Goal: Task Accomplishment & Management: Manage account settings

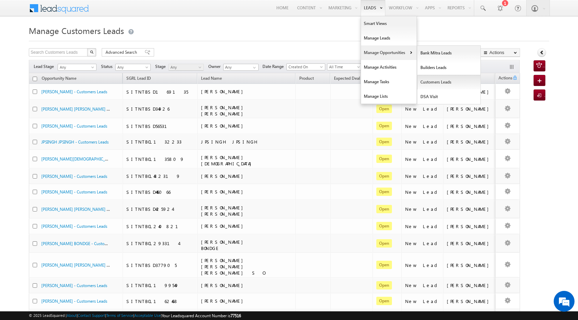
click at [445, 84] on link "Customers Leads" at bounding box center [449, 82] width 64 height 15
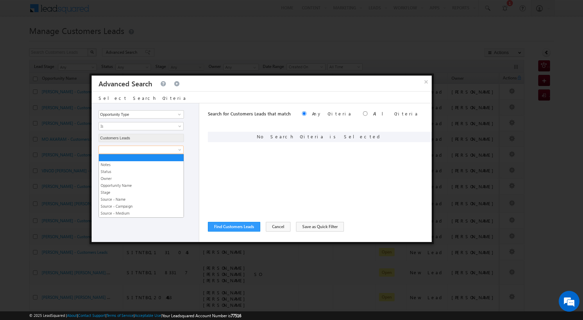
click at [155, 149] on span at bounding box center [136, 150] width 75 height 6
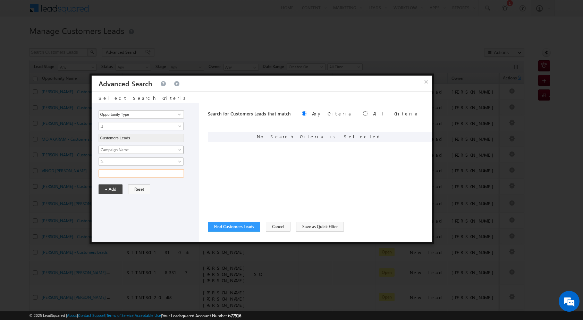
paste input "NTB_PA_HL_FRESH_CL_CC_VB3_28AUG25"
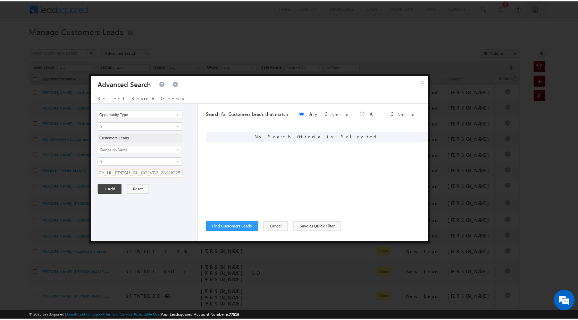
scroll to position [0, 12]
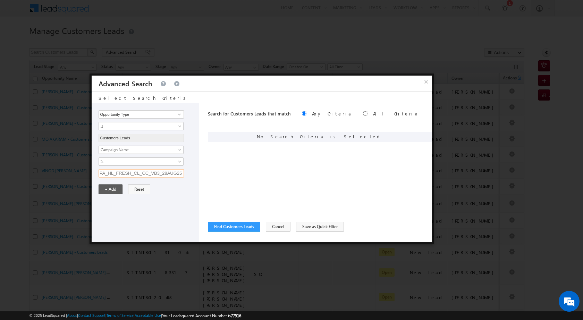
type input "NTB_PA_HL_FRESH_CL_CC_VB3_28AUG25"
click at [101, 189] on button "+ Add" at bounding box center [111, 190] width 24 height 10
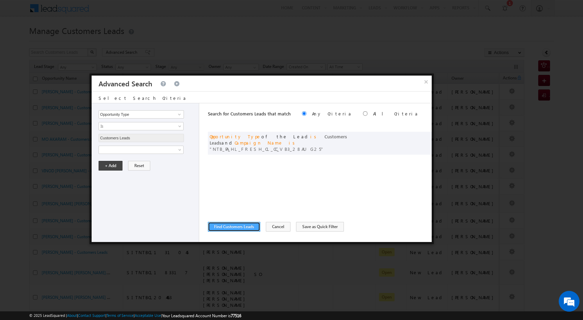
click at [233, 224] on button "Find Customers Leads" at bounding box center [234, 227] width 52 height 10
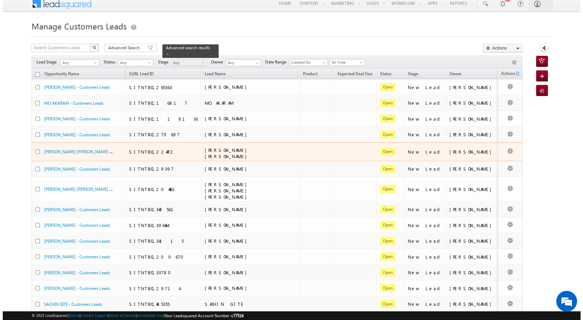
scroll to position [0, 0]
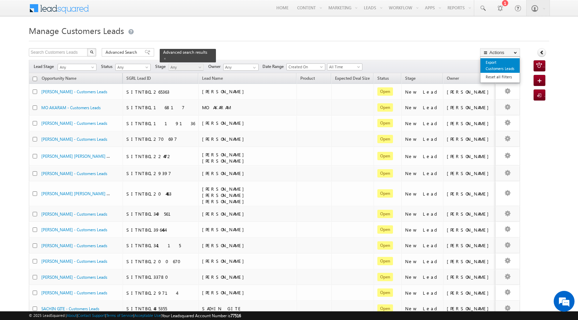
click at [511, 66] on link "Export Customers Leads" at bounding box center [499, 65] width 39 height 15
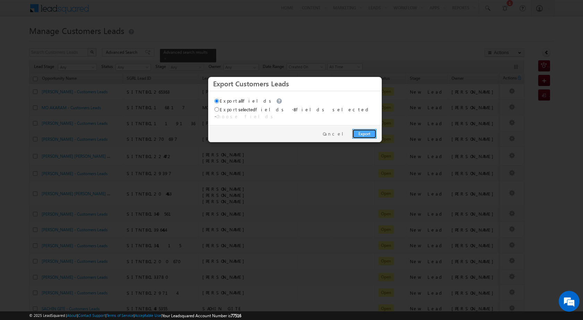
click at [365, 129] on link "Export" at bounding box center [364, 134] width 24 height 10
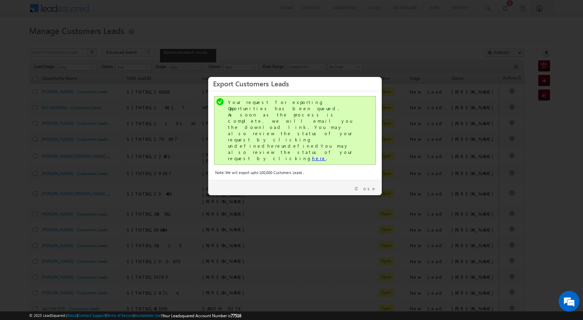
click at [312, 155] on link "here" at bounding box center [319, 158] width 14 height 6
click at [370, 186] on link "Close" at bounding box center [366, 189] width 22 height 6
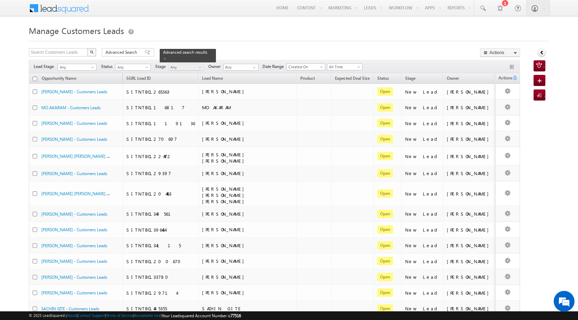
click at [121, 48] on div "Manage Customers Leads Search Customers Leads X 139 results found Advanced Sear…" at bounding box center [289, 276] width 520 height 506
click at [122, 50] on span "Advanced Search" at bounding box center [122, 52] width 34 height 6
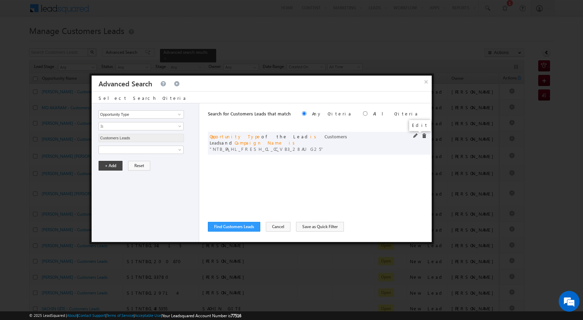
click at [415, 135] on span at bounding box center [415, 136] width 5 height 5
click at [135, 174] on input "NTB_PA_HL_FRESH_CL_CC_VB3_28AUG25" at bounding box center [141, 173] width 85 height 8
paste input "4_28AUG25"
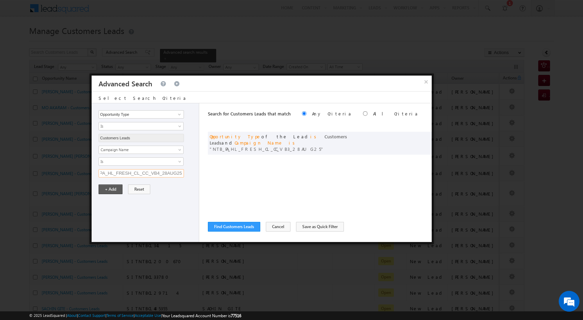
scroll to position [0, 12]
type input "NTB_PA_HL_FRESH_CL_CC_VB4_28AUG25"
click at [106, 190] on button "+ Add" at bounding box center [111, 190] width 24 height 10
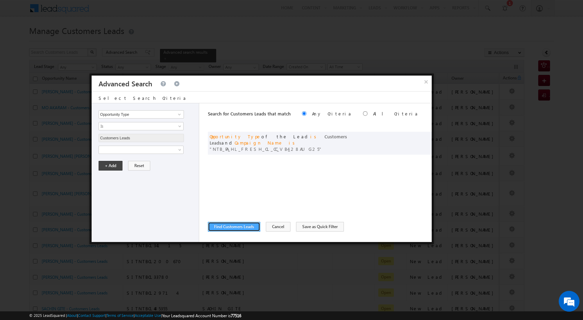
click at [229, 222] on button "Find Customers Leads" at bounding box center [234, 227] width 52 height 10
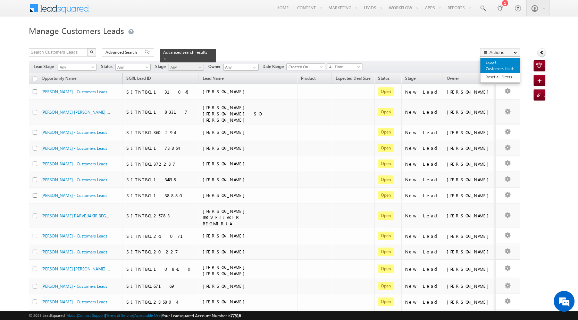
click at [497, 66] on link "Export Customers Leads" at bounding box center [499, 65] width 39 height 15
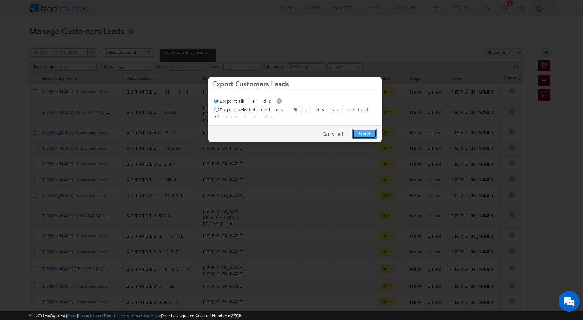
click at [359, 131] on link "Export" at bounding box center [364, 134] width 24 height 10
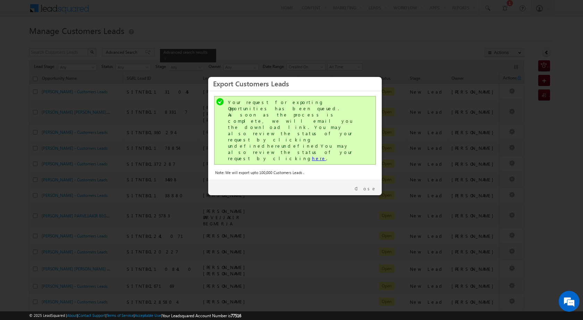
click at [312, 155] on link "here" at bounding box center [319, 158] width 14 height 6
click at [371, 186] on link "Close" at bounding box center [366, 189] width 22 height 6
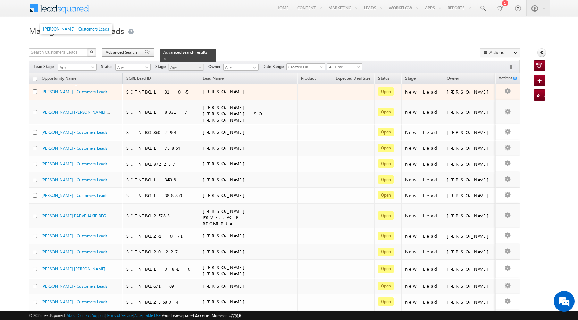
click at [119, 51] on span "Advanced Search" at bounding box center [122, 52] width 34 height 6
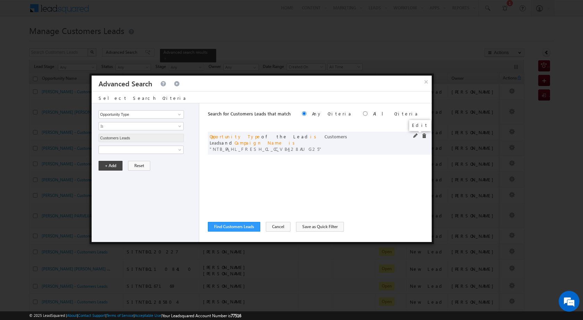
click at [417, 135] on span at bounding box center [415, 136] width 5 height 5
click at [150, 171] on input "NTB_PA_HL_FRESH_CL_CC_VB4_28AUG25" at bounding box center [141, 173] width 85 height 8
paste input "2_28AUG25"
type input "NTB_PA_HL_FRESH_CL_CC_VB2_28AUG25"
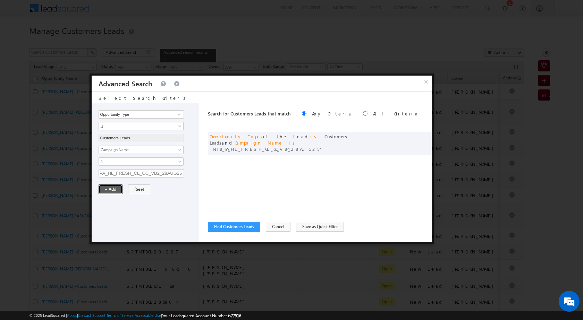
click at [113, 192] on button "+ Add" at bounding box center [111, 190] width 24 height 10
click at [247, 225] on button "Find Customers Leads" at bounding box center [234, 227] width 52 height 10
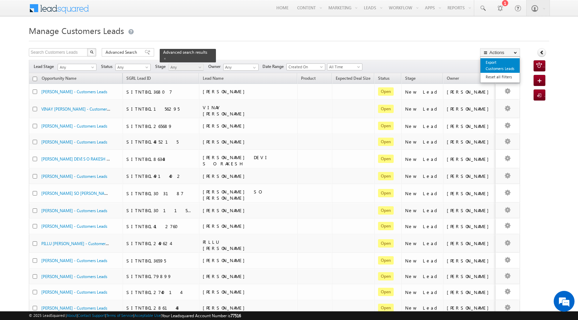
click at [494, 66] on link "Export Customers Leads" at bounding box center [499, 65] width 39 height 15
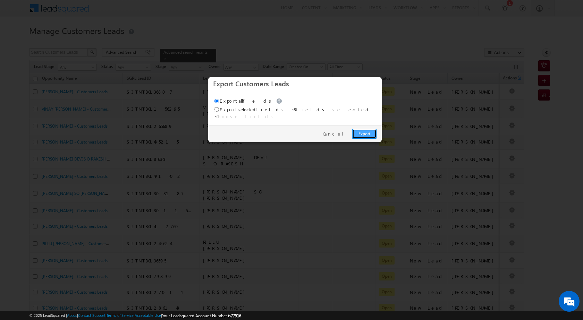
click at [357, 129] on link "Export" at bounding box center [364, 134] width 24 height 10
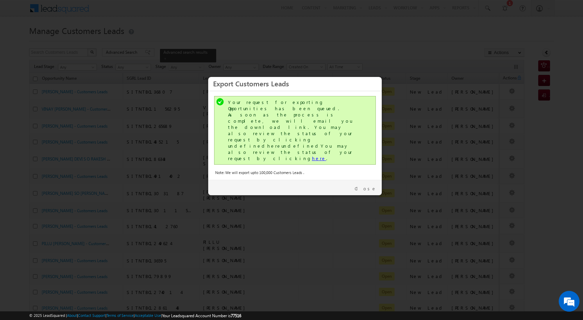
click at [312, 155] on link "here" at bounding box center [319, 158] width 14 height 6
click at [367, 186] on link "Close" at bounding box center [366, 189] width 22 height 6
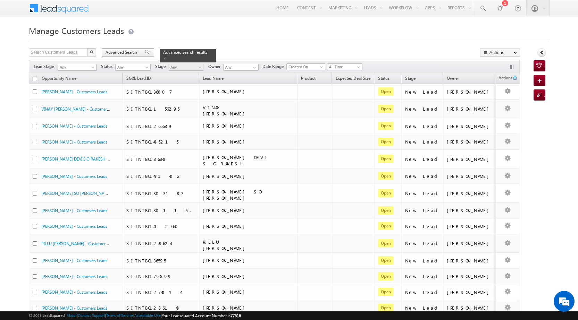
click at [124, 49] on div "Advanced Search" at bounding box center [128, 52] width 52 height 8
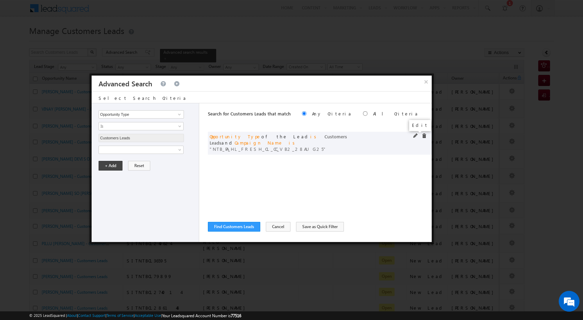
click at [415, 136] on span at bounding box center [415, 136] width 5 height 5
click at [134, 172] on input "NTB_PA_HL_FRESH_CL_CC_VB2_28AUG25" at bounding box center [141, 173] width 85 height 8
paste input "SD_CC_VB4_28AUG25"
type input "NTB_PA_HL_FRESH_SD_CC_VB4_28AUG25"
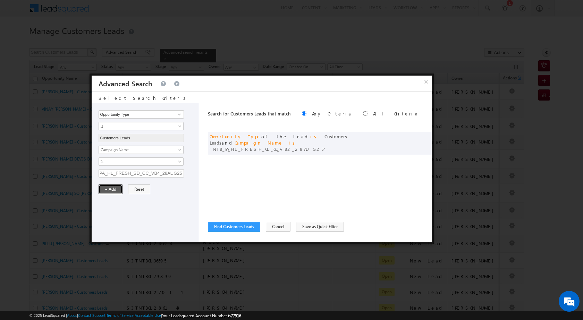
scroll to position [0, 0]
click at [115, 193] on button "+ Add" at bounding box center [111, 190] width 24 height 10
click at [220, 224] on button "Find Customers Leads" at bounding box center [234, 227] width 52 height 10
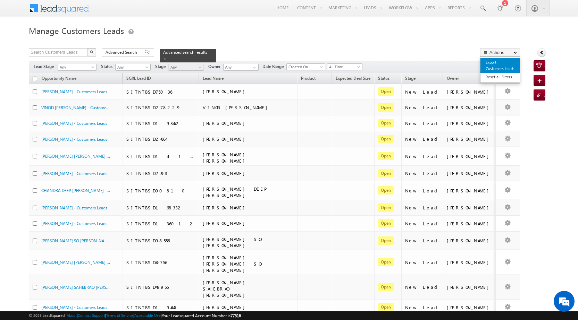
click at [507, 58] on link "Export Customers Leads" at bounding box center [499, 65] width 39 height 15
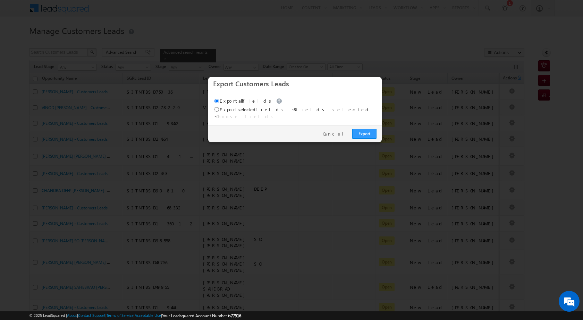
click at [364, 135] on div "Export Cancel" at bounding box center [294, 133] width 173 height 17
click at [364, 132] on link "Export" at bounding box center [364, 134] width 24 height 10
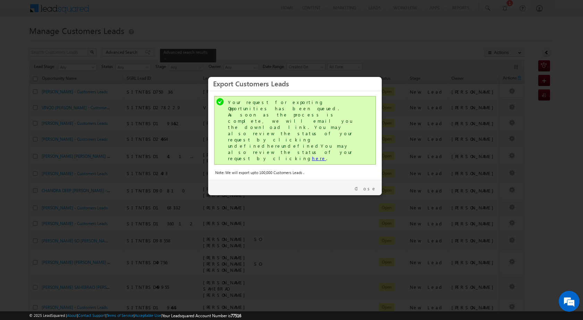
click at [312, 155] on link "here" at bounding box center [319, 158] width 14 height 6
click at [371, 186] on link "Close" at bounding box center [366, 189] width 22 height 6
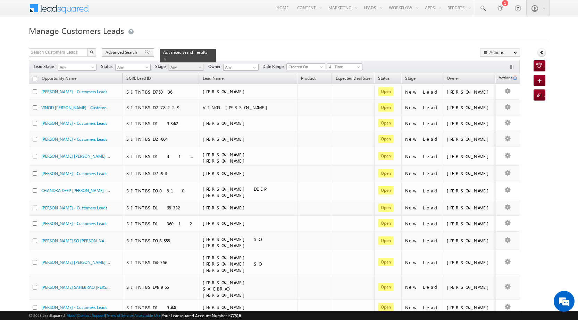
click at [124, 55] on span "Advanced Search" at bounding box center [122, 52] width 34 height 6
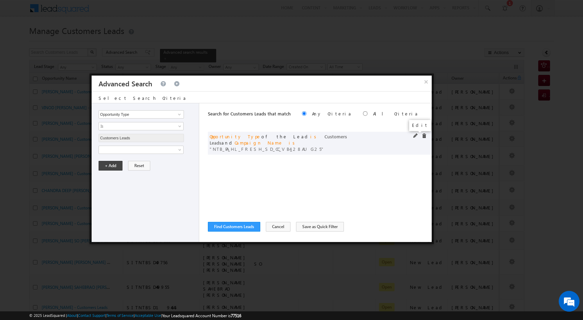
click at [414, 136] on span at bounding box center [415, 136] width 5 height 5
click at [153, 175] on input "NTB_PA_HL_FRESH_SD_CC_VB4_28AUG25" at bounding box center [141, 173] width 85 height 8
paste input "3_28AUG25"
type input "NTB_PA_HL_FRESH_SD_CC_VB3_28AUG25"
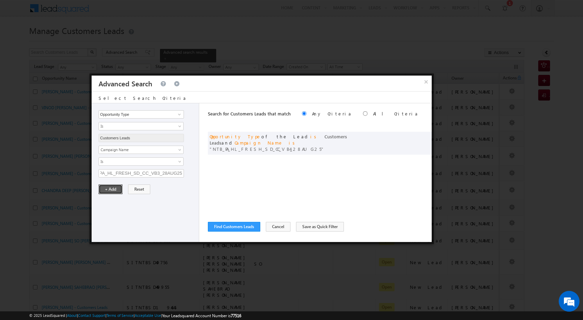
click at [109, 187] on button "+ Add" at bounding box center [111, 190] width 24 height 10
click at [235, 230] on button "Find Customers Leads" at bounding box center [234, 227] width 52 height 10
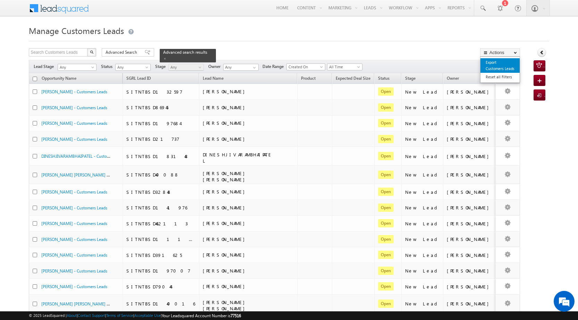
click at [499, 65] on link "Export Customers Leads" at bounding box center [499, 65] width 39 height 15
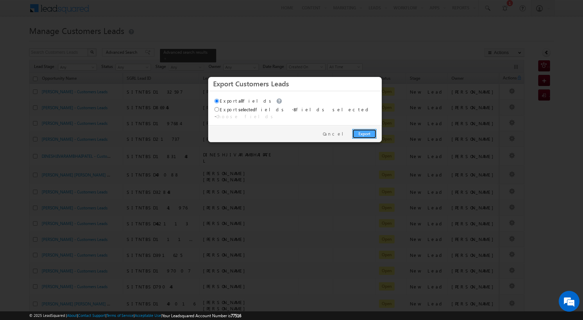
click at [355, 129] on link "Export" at bounding box center [364, 134] width 24 height 10
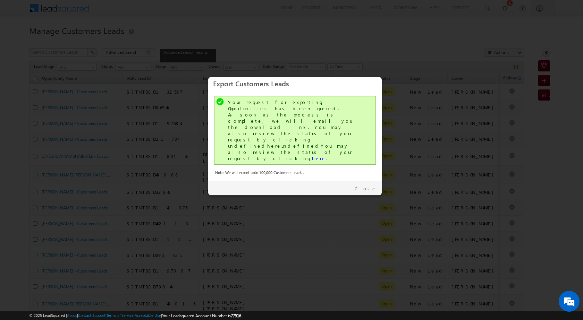
click at [266, 126] on div "Your request for exporting Opportunities has been queued. As soon as the proces…" at bounding box center [295, 130] width 135 height 62
click at [312, 155] on link "here" at bounding box center [319, 158] width 14 height 6
click at [375, 186] on link "Close" at bounding box center [366, 189] width 22 height 6
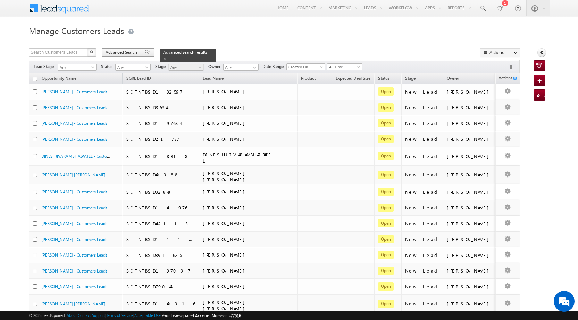
click at [128, 53] on span "Advanced Search" at bounding box center [122, 52] width 34 height 6
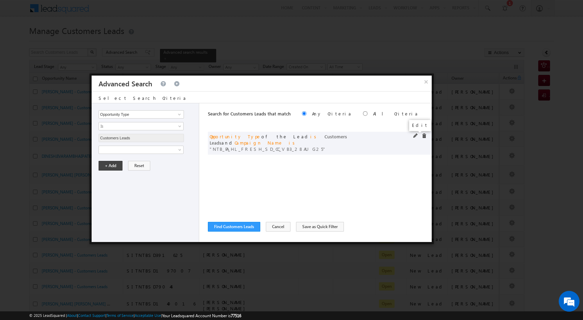
click at [414, 137] on span at bounding box center [415, 136] width 5 height 5
click at [133, 170] on input "NTB_PA_HL_FRESH_SD_CC_VB3_28AUG25" at bounding box center [141, 173] width 85 height 8
paste input "2_28AUG25"
type input "NTB_PA_HL_FRESH_SD_CC_VB2_28AUG25"
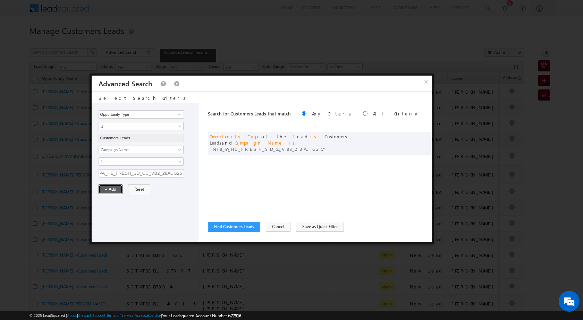
scroll to position [0, 0]
click at [116, 186] on button "+ Add" at bounding box center [111, 190] width 24 height 10
click at [239, 221] on div "Search for Customers Leads that match Any Criteria All Criteria Note that the c…" at bounding box center [320, 172] width 224 height 139
click at [238, 229] on button "Find Customers Leads" at bounding box center [234, 227] width 52 height 10
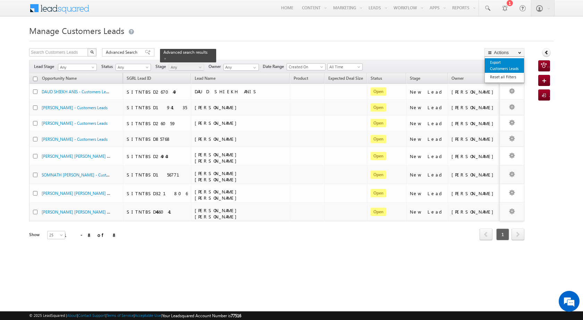
click at [504, 68] on link "Export Customers Leads" at bounding box center [504, 65] width 39 height 15
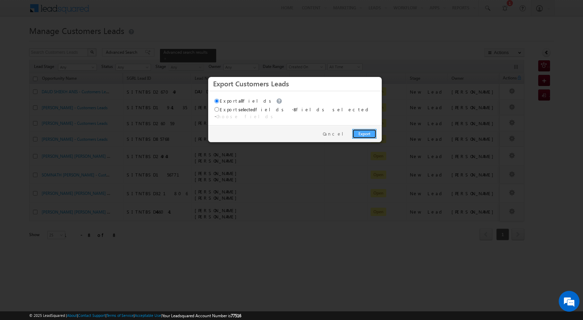
click at [362, 129] on link "Export" at bounding box center [364, 134] width 24 height 10
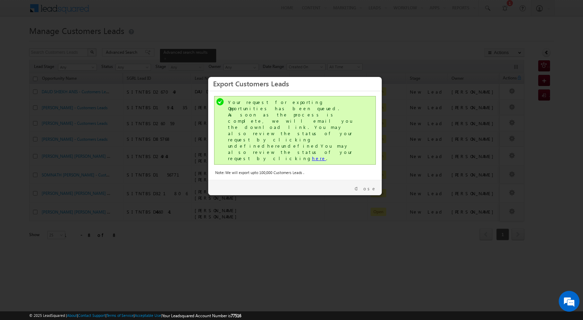
click at [312, 155] on link "here" at bounding box center [319, 158] width 14 height 6
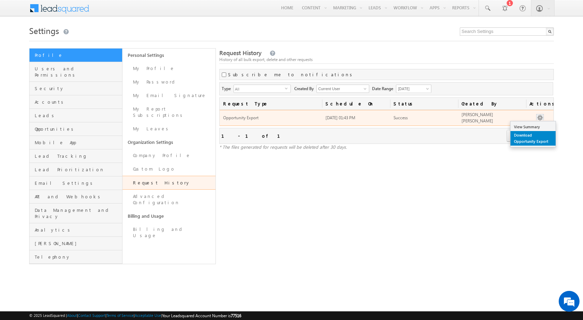
click at [538, 139] on link "Download Opportunity Export" at bounding box center [532, 138] width 45 height 15
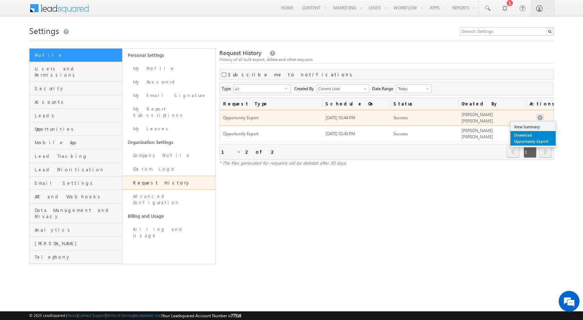
click at [541, 133] on link "Download Opportunity Export" at bounding box center [532, 138] width 45 height 15
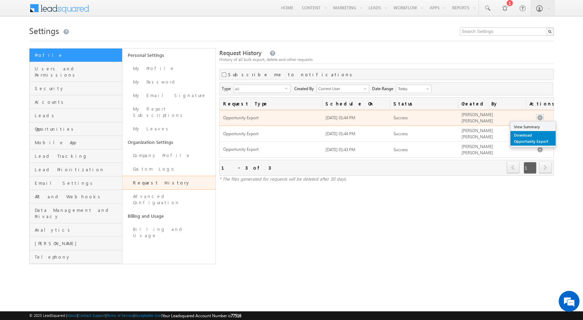
click at [538, 137] on link "Download Opportunity Export" at bounding box center [532, 138] width 45 height 15
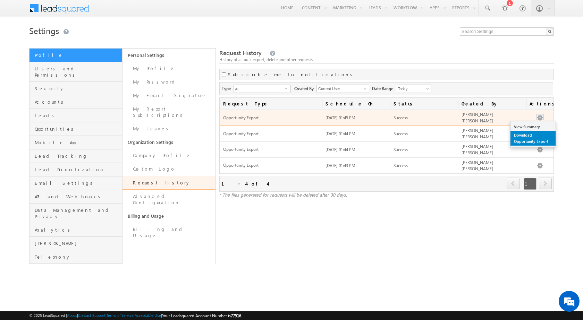
click at [532, 140] on link "Download Opportunity Export" at bounding box center [532, 138] width 45 height 15
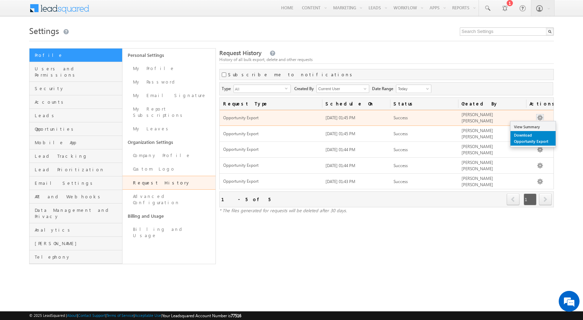
click at [537, 140] on link "Download Opportunity Export" at bounding box center [532, 138] width 45 height 15
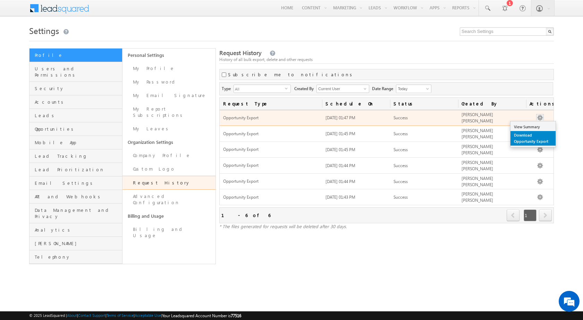
click at [539, 139] on link "Download Opportunity Export" at bounding box center [532, 138] width 45 height 15
